Goal: Communication & Community: Answer question/provide support

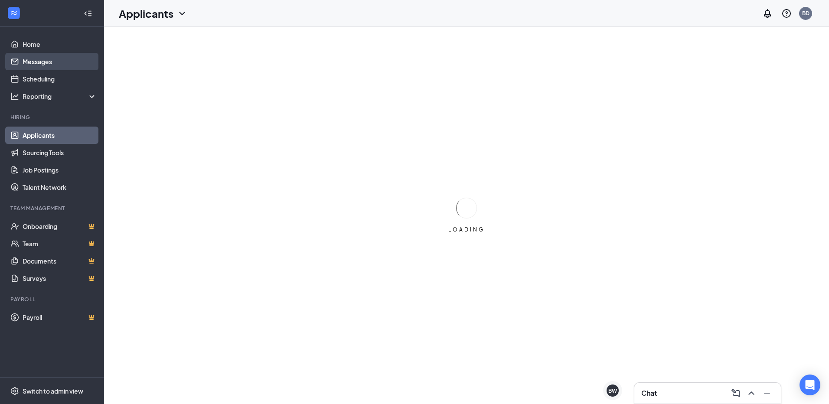
click at [40, 68] on link "Messages" at bounding box center [60, 61] width 74 height 17
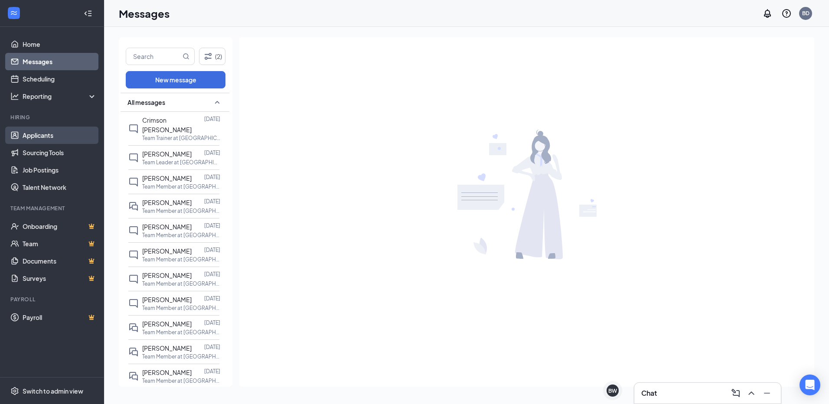
click at [40, 132] on link "Applicants" at bounding box center [60, 135] width 74 height 17
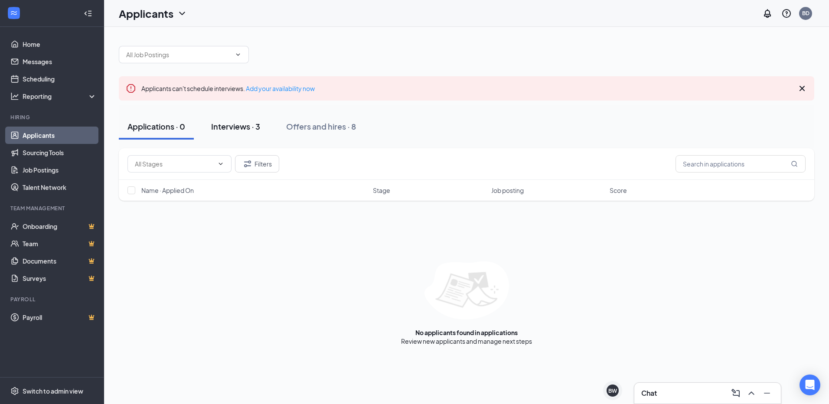
click at [224, 123] on div "Interviews · 3" at bounding box center [235, 126] width 49 height 11
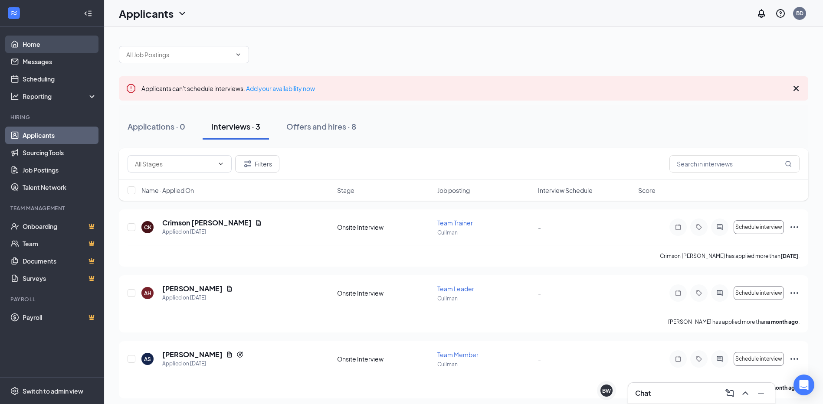
click at [29, 46] on link "Home" at bounding box center [60, 44] width 74 height 17
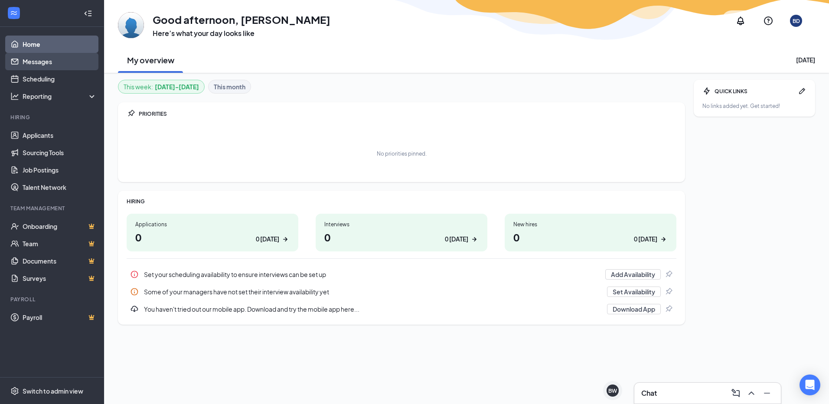
click at [63, 68] on link "Messages" at bounding box center [60, 61] width 74 height 17
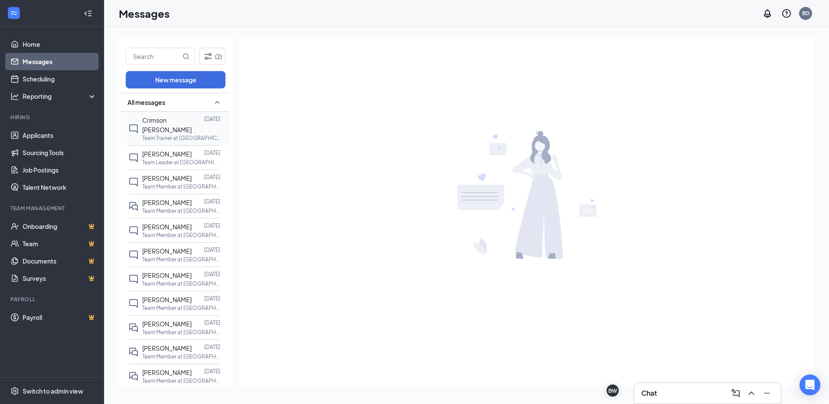
click at [204, 124] on div at bounding box center [204, 124] width 0 height 19
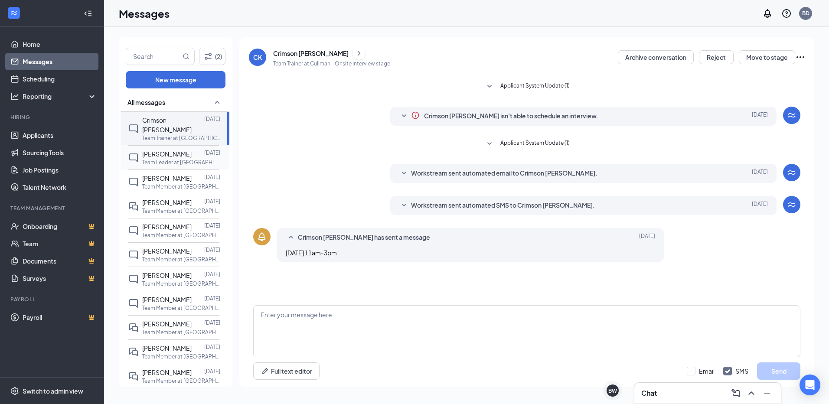
click at [172, 159] on p "Team Leader at [GEOGRAPHIC_DATA]" at bounding box center [181, 162] width 78 height 7
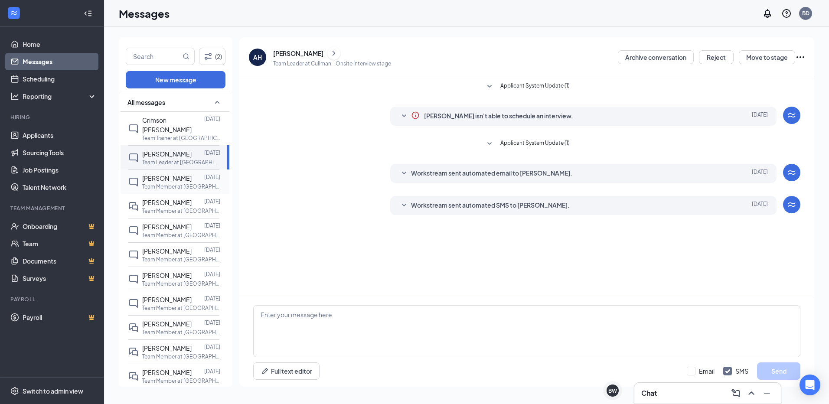
click at [193, 173] on div at bounding box center [198, 178] width 13 height 10
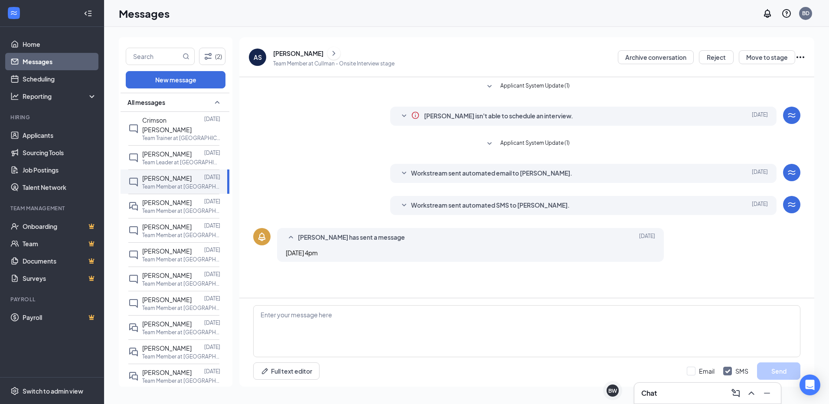
click at [330, 51] on icon "ChevronRight" at bounding box center [334, 53] width 9 height 10
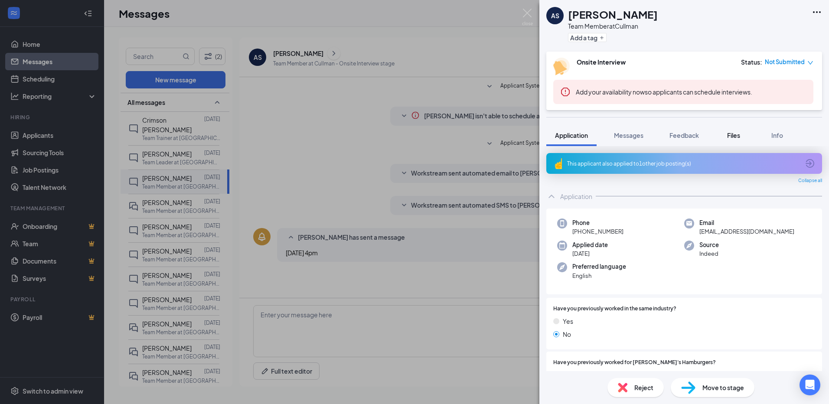
click at [729, 130] on button "Files" at bounding box center [733, 135] width 35 height 22
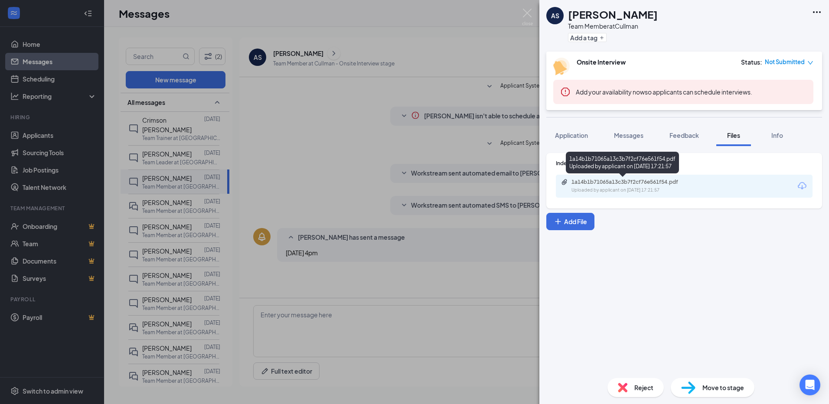
click at [646, 184] on div "1a14b1b71065a13c3b7f2cf76e561f54.pdf" at bounding box center [632, 182] width 121 height 7
click at [529, 10] on img at bounding box center [527, 17] width 11 height 17
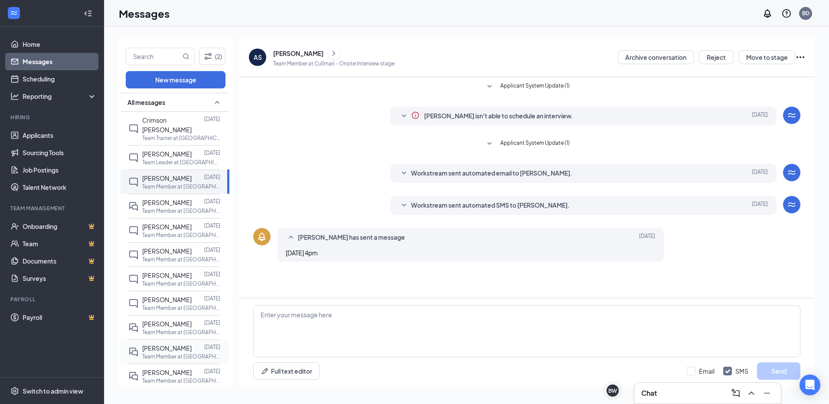
click at [184, 361] on div "[PERSON_NAME] [DATE] Team Member at [GEOGRAPHIC_DATA]" at bounding box center [173, 352] width 91 height 24
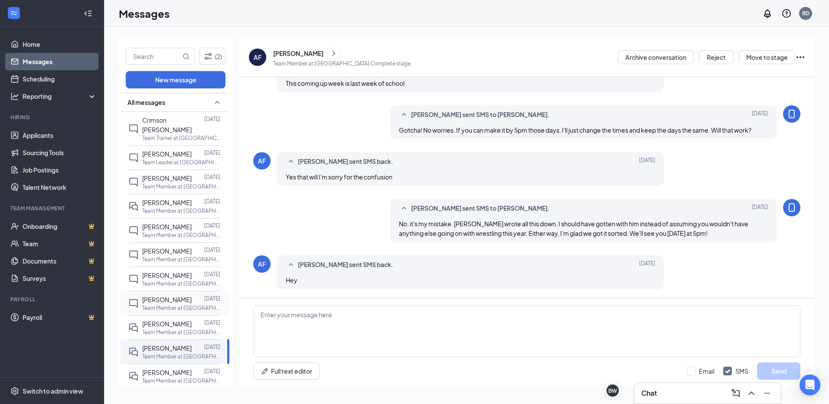
scroll to position [28, 0]
click at [204, 368] on p "[DATE]" at bounding box center [212, 371] width 16 height 7
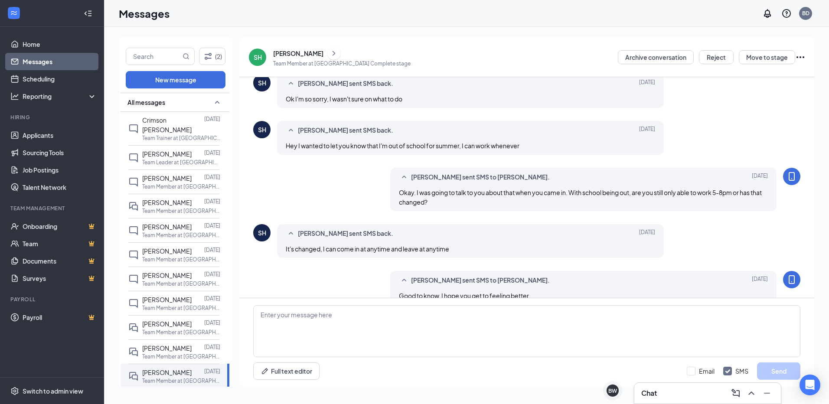
scroll to position [304, 0]
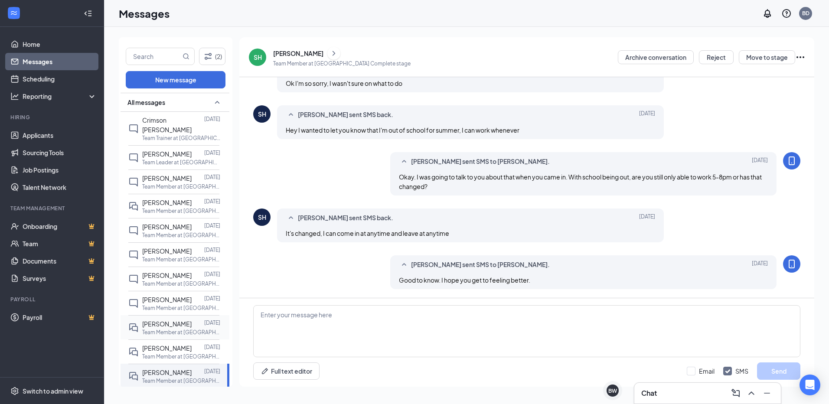
click at [183, 329] on p "Team Member at [GEOGRAPHIC_DATA]" at bounding box center [181, 332] width 78 height 7
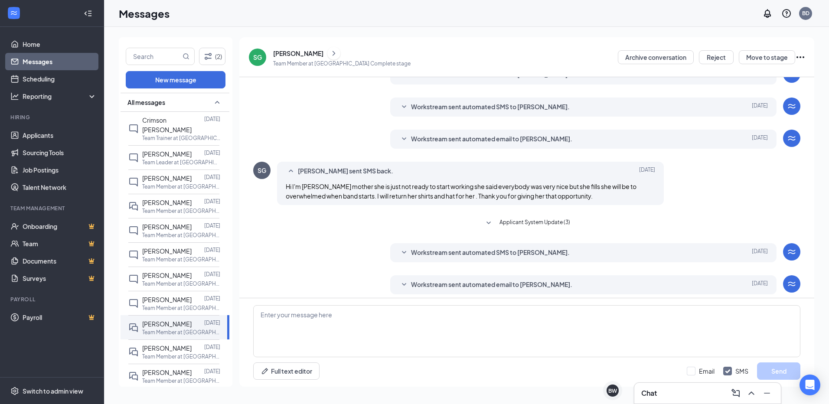
scroll to position [115, 0]
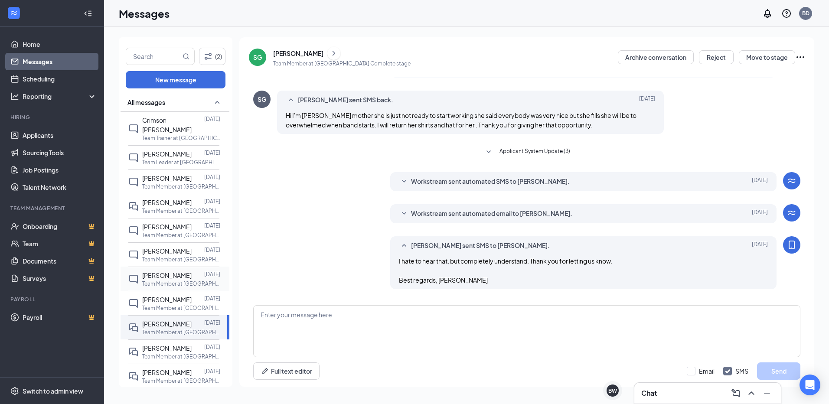
click at [177, 280] on p "Team Member at [GEOGRAPHIC_DATA]" at bounding box center [181, 283] width 78 height 7
